Goal: Transaction & Acquisition: Obtain resource

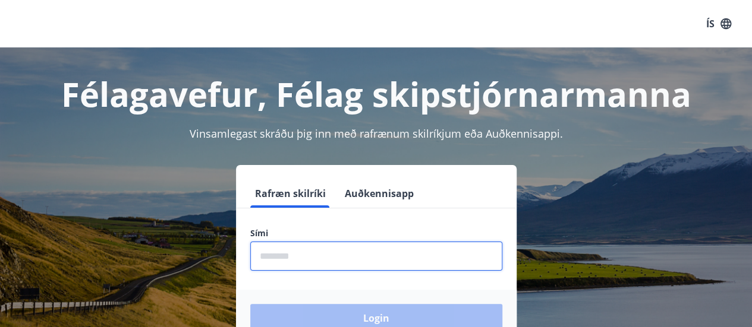
click at [309, 256] on input "phone" at bounding box center [376, 256] width 252 height 29
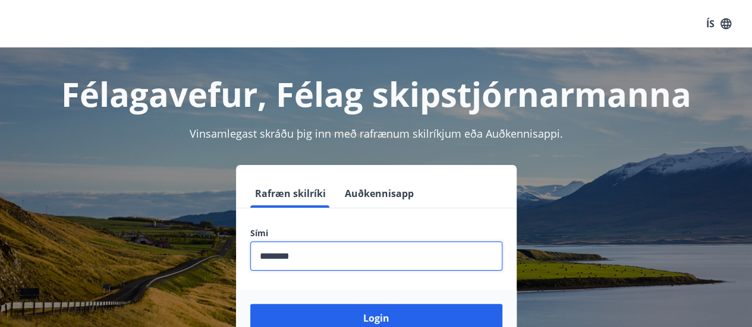
type input "********"
click at [250, 304] on button "Login" at bounding box center [376, 318] width 252 height 29
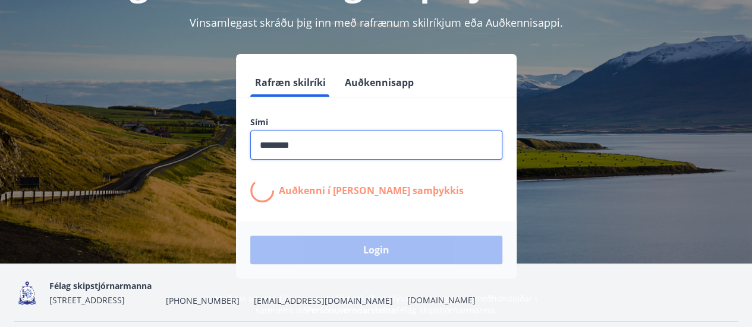
scroll to position [112, 0]
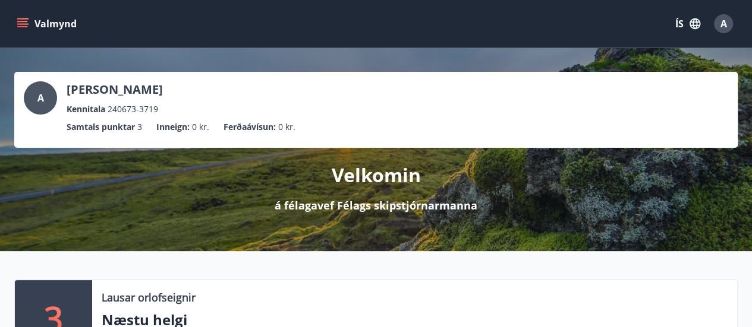
click at [21, 23] on icon "menu" at bounding box center [23, 24] width 12 height 12
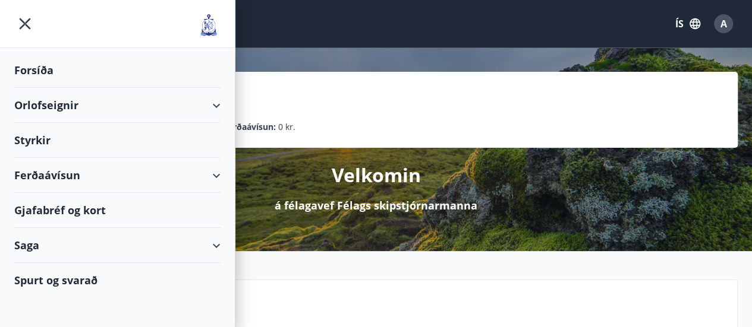
click at [56, 101] on div "Orlofseignir" at bounding box center [117, 105] width 206 height 35
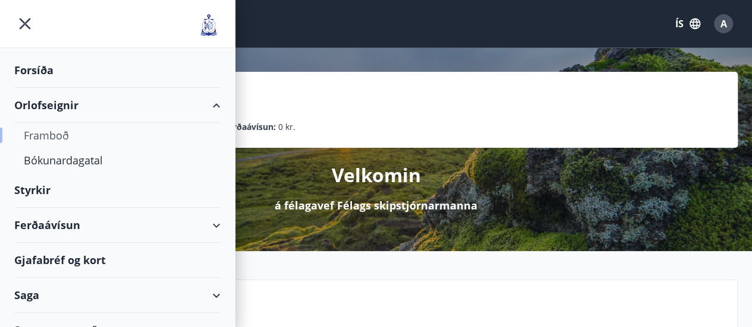
click at [49, 134] on div "Framboð" at bounding box center [117, 135] width 187 height 25
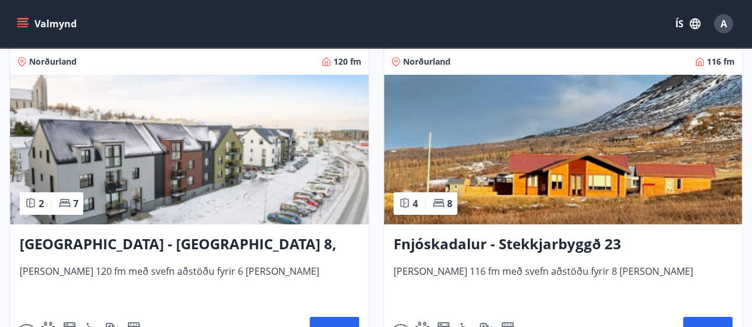
scroll to position [2144, 0]
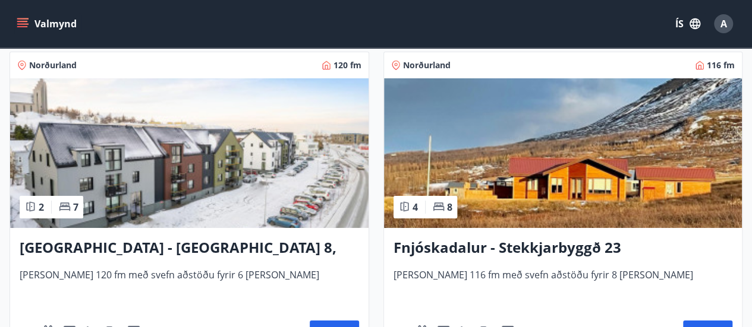
click at [566, 152] on img at bounding box center [563, 153] width 358 height 150
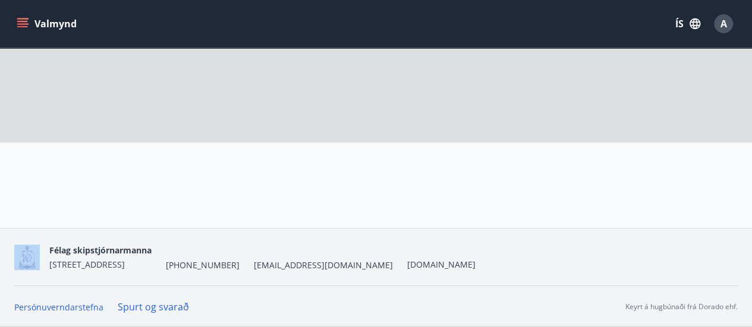
click at [566, 152] on div at bounding box center [614, 186] width 246 height 86
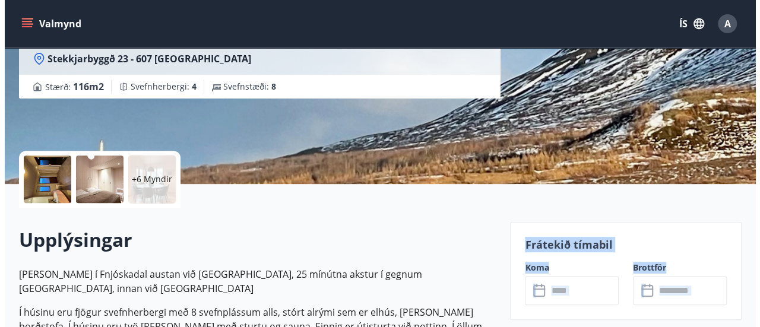
scroll to position [171, 0]
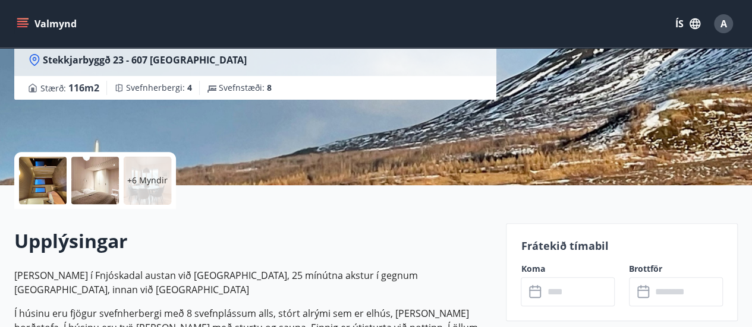
click at [145, 180] on p "+6 Myndir" at bounding box center [147, 181] width 40 height 12
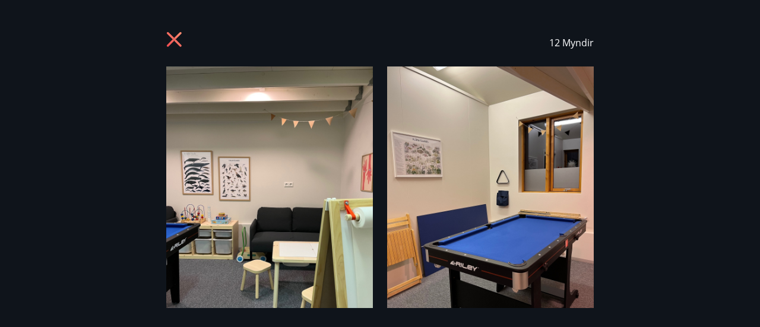
click at [253, 203] on img at bounding box center [269, 205] width 207 height 276
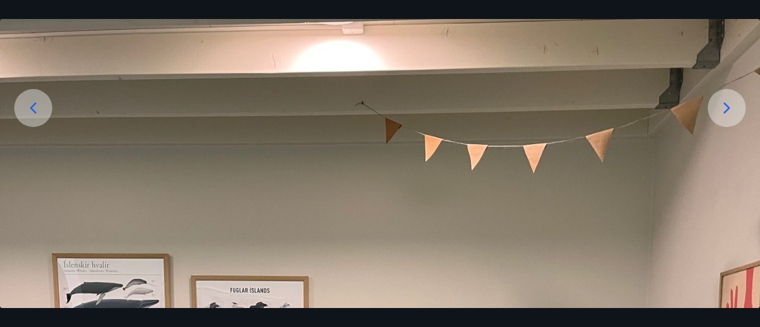
scroll to position [119, 0]
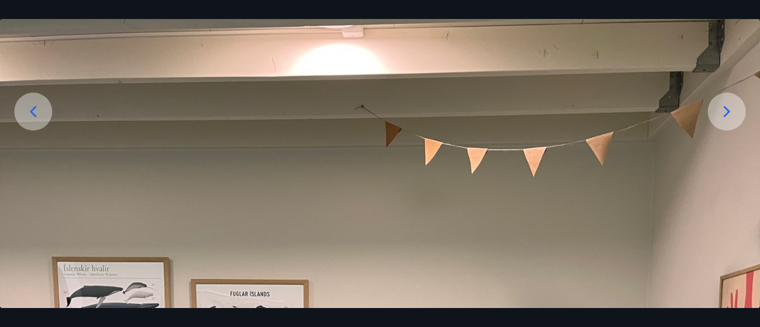
click at [723, 105] on icon at bounding box center [727, 111] width 19 height 19
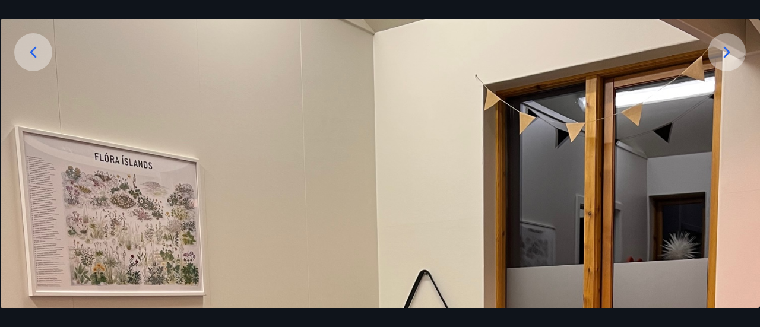
scroll to position [59, 0]
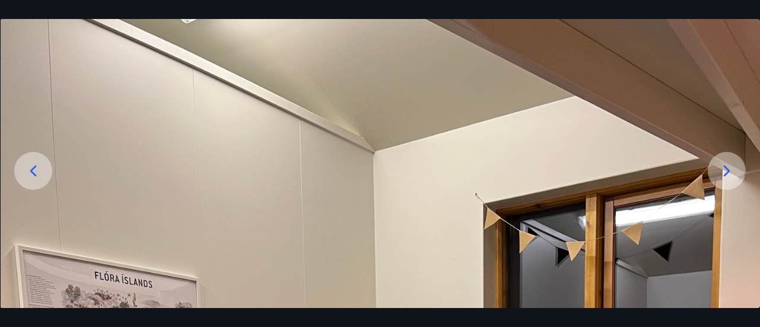
click at [720, 169] on icon at bounding box center [727, 171] width 19 height 19
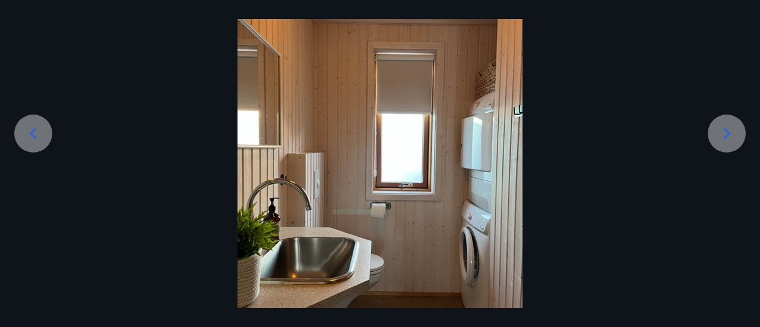
scroll to position [78, 0]
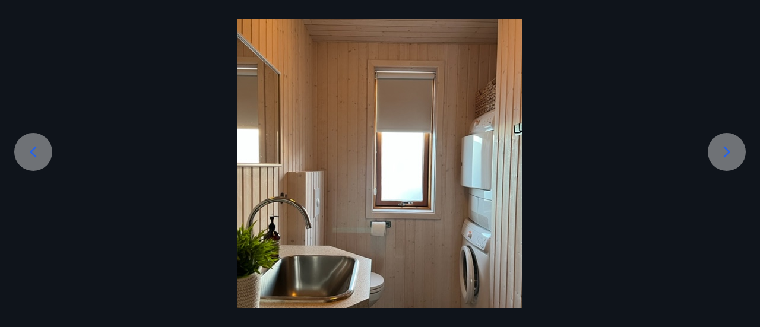
drag, startPoint x: 721, startPoint y: 155, endPoint x: 717, endPoint y: 163, distance: 9.1
click at [719, 160] on icon at bounding box center [727, 152] width 19 height 19
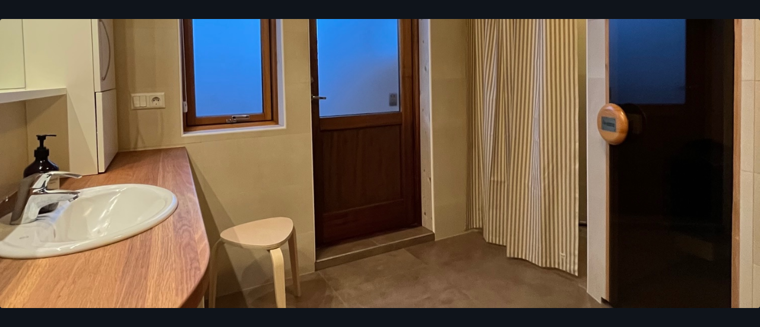
scroll to position [475, 0]
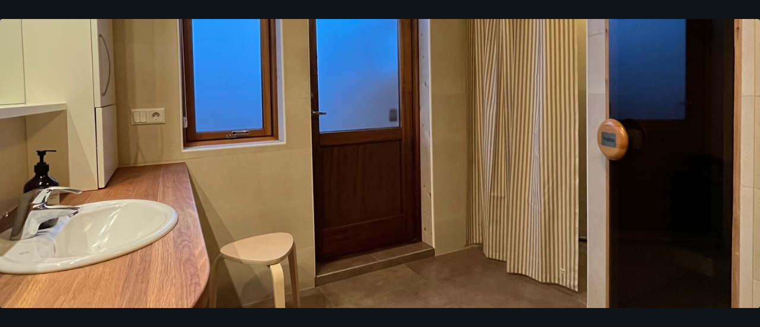
click at [629, 204] on img at bounding box center [380, 98] width 760 height 1014
click at [351, 69] on img at bounding box center [380, 98] width 760 height 1014
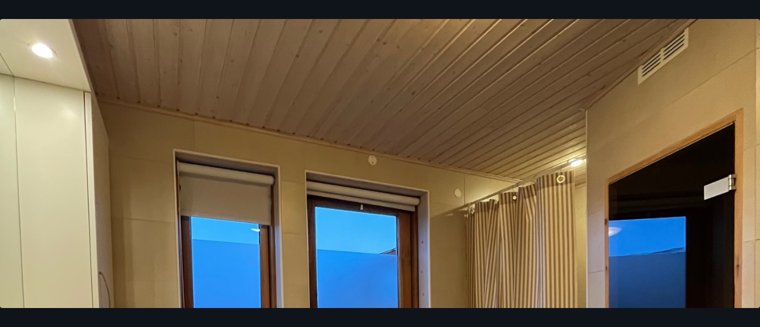
scroll to position [119, 0]
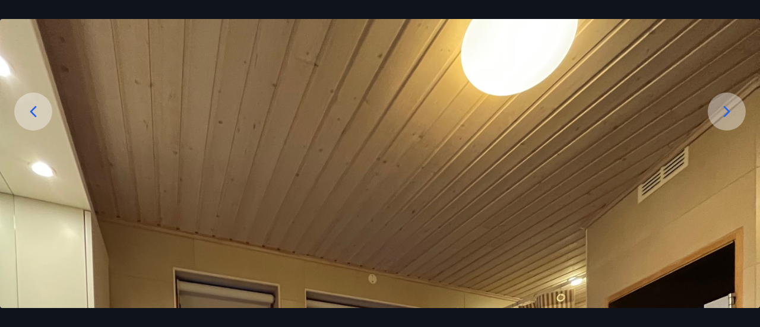
click at [731, 109] on icon at bounding box center [727, 111] width 19 height 19
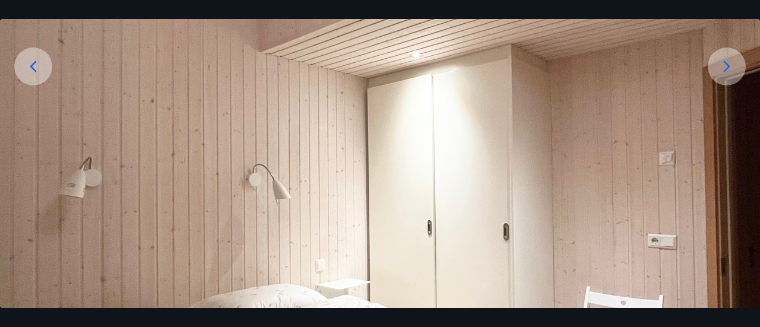
scroll to position [90, 0]
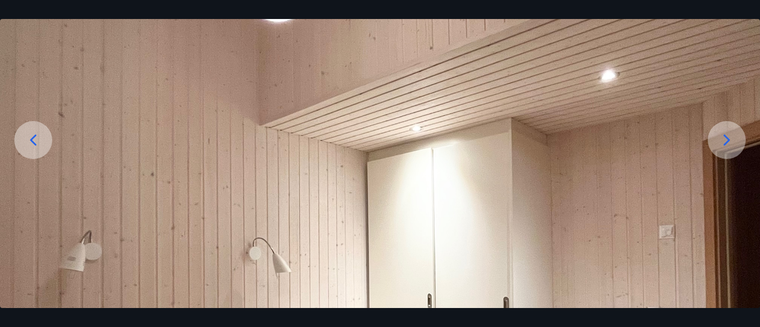
click at [727, 139] on icon at bounding box center [727, 140] width 19 height 19
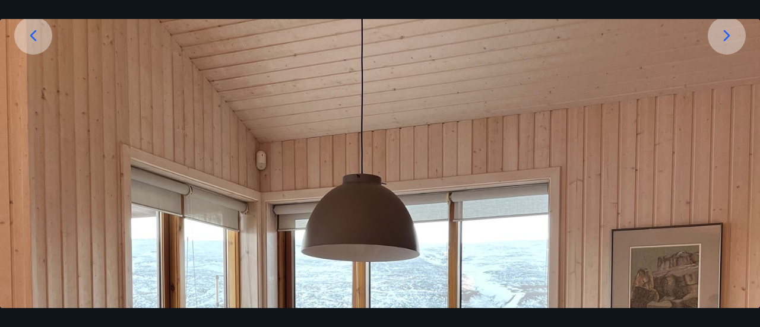
scroll to position [178, 0]
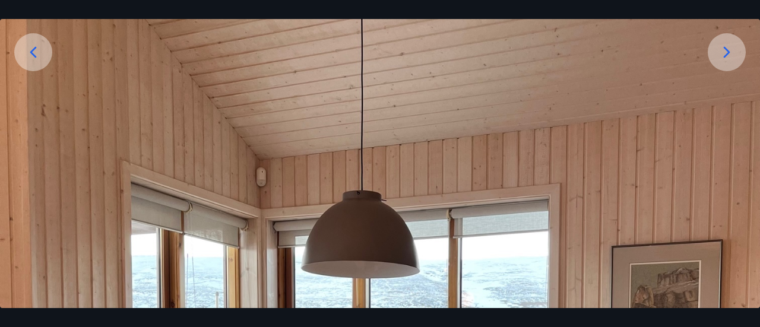
click at [720, 46] on icon at bounding box center [727, 52] width 19 height 19
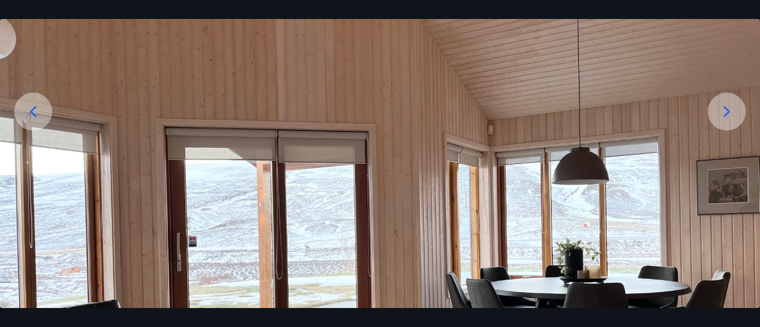
scroll to position [150, 0]
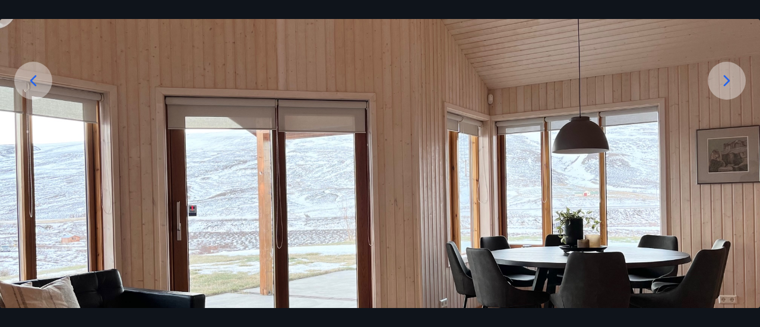
click at [733, 74] on icon at bounding box center [727, 80] width 19 height 19
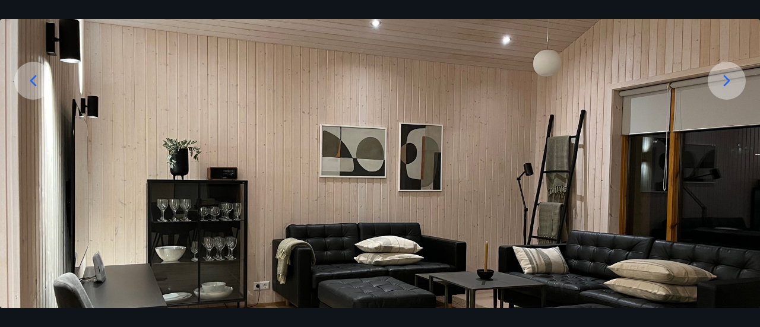
click at [725, 81] on icon at bounding box center [727, 80] width 19 height 19
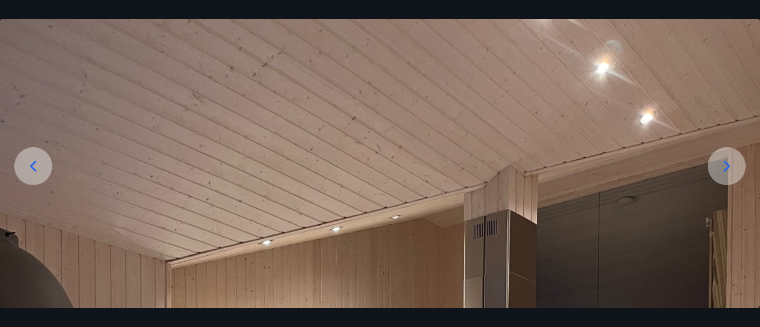
scroll to position [31, 0]
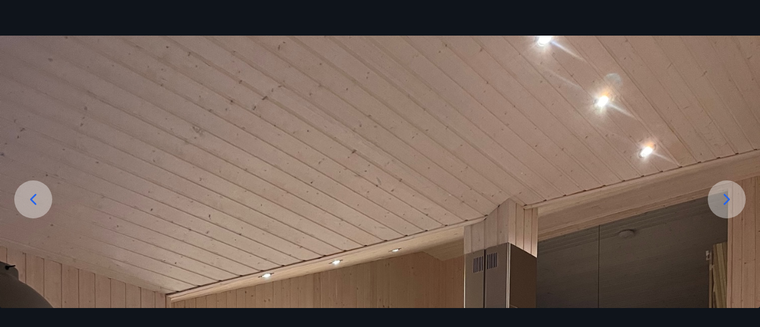
click at [725, 191] on icon at bounding box center [727, 199] width 19 height 19
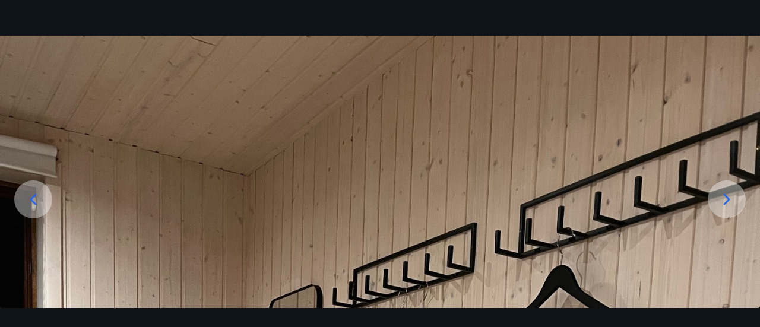
click at [731, 200] on icon at bounding box center [727, 199] width 19 height 19
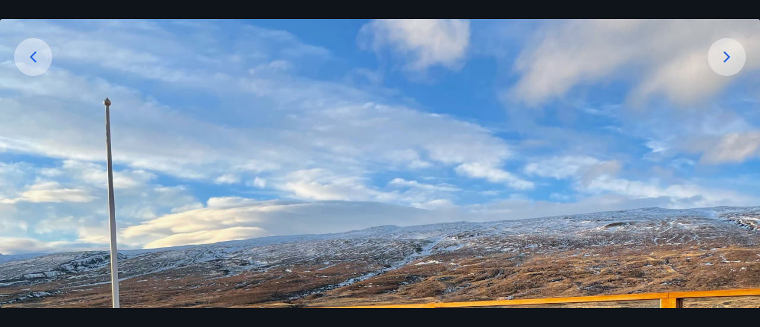
scroll to position [150, 0]
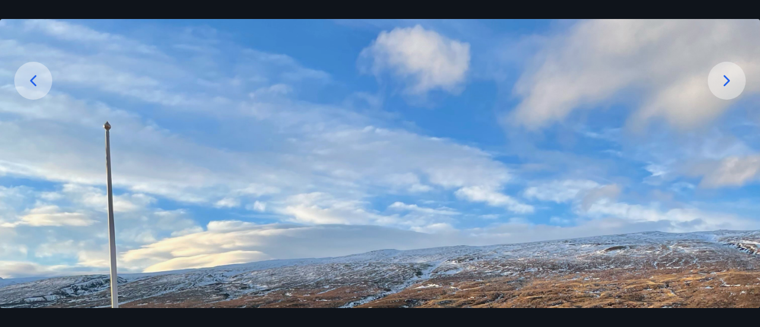
click at [721, 70] on div at bounding box center [727, 81] width 38 height 38
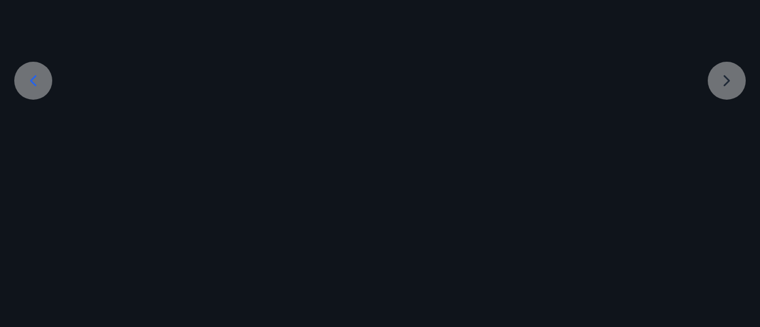
scroll to position [0, 0]
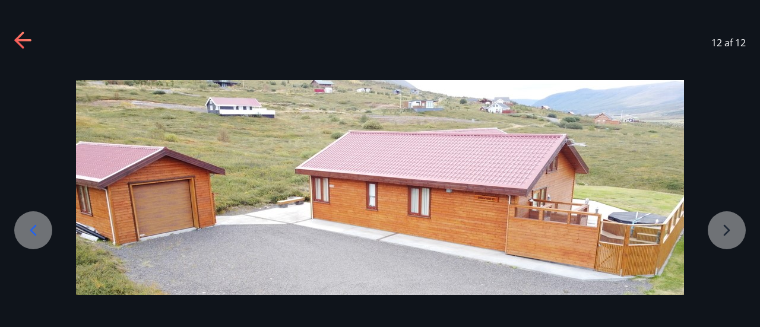
click at [20, 39] on icon at bounding box center [23, 40] width 19 height 19
